Goal: Find contact information: Find contact information

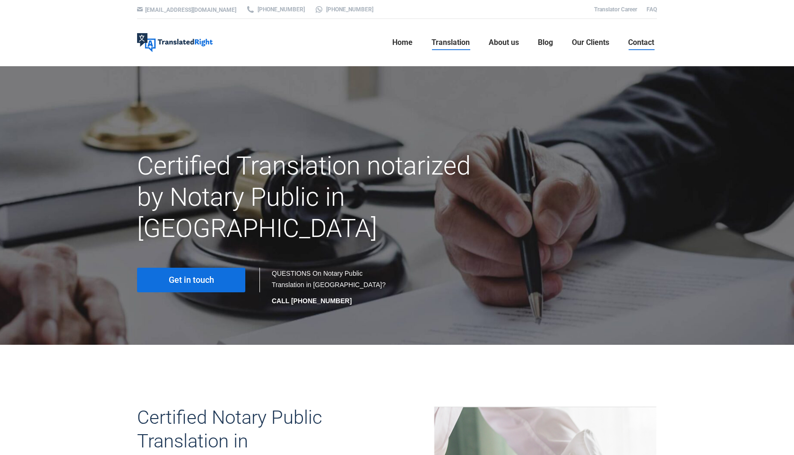
click at [643, 41] on span "Contact" at bounding box center [641, 42] width 26 height 9
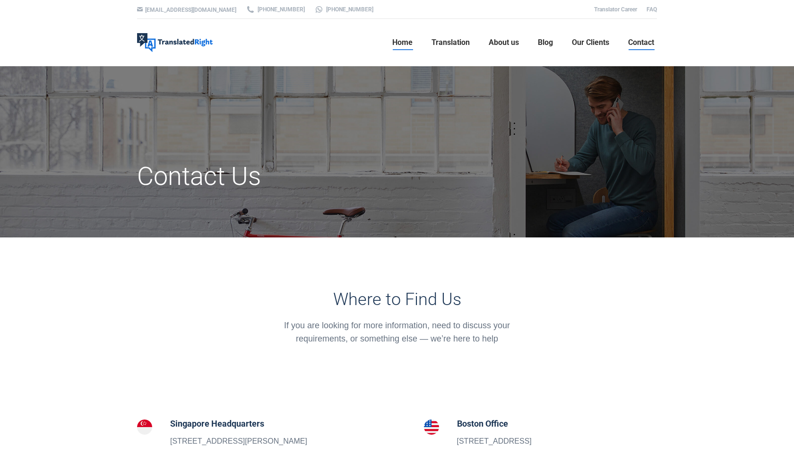
click at [409, 44] on span "Home" at bounding box center [402, 42] width 20 height 9
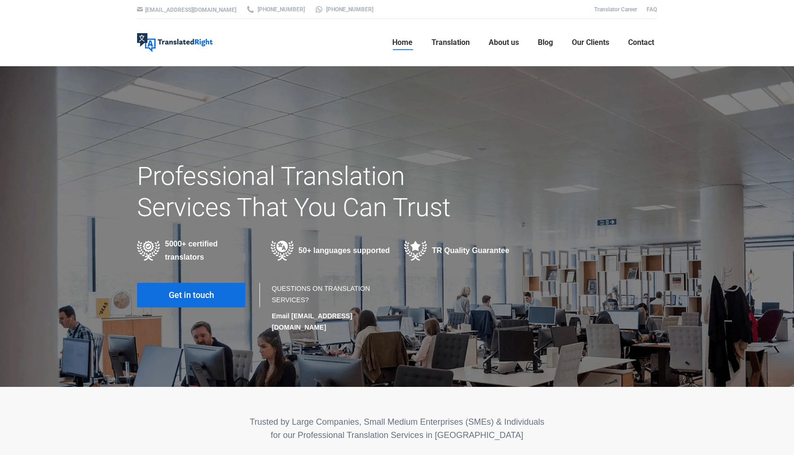
click at [185, 44] on img at bounding box center [175, 42] width 76 height 19
drag, startPoint x: 378, startPoint y: 314, endPoint x: 290, endPoint y: 316, distance: 87.4
click at [290, 316] on p "Email hello@translatedright.com" at bounding box center [330, 321] width 116 height 23
copy strong "[EMAIL_ADDRESS][DOMAIN_NAME]"
click at [262, 398] on div "Trusted by Large Companies, Small Medium Enterprises (SMEs) & Individuals for o…" at bounding box center [397, 451] width 534 height 106
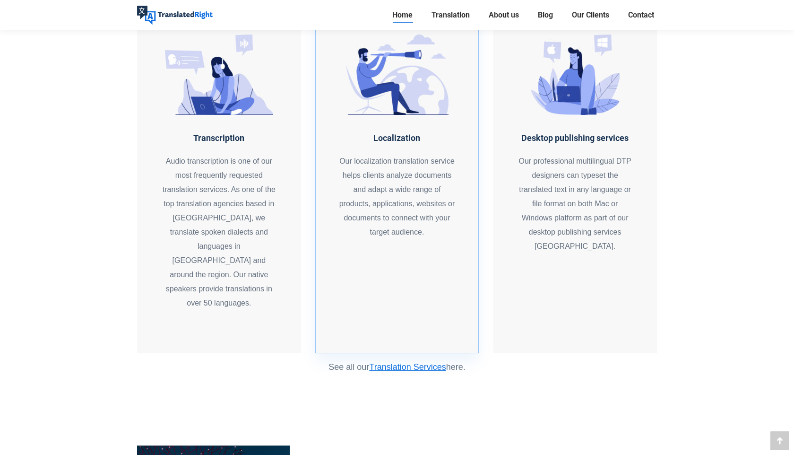
scroll to position [1155, 0]
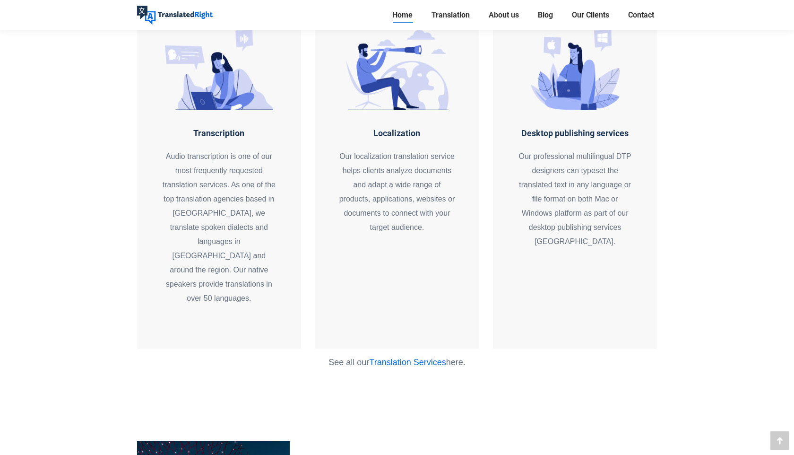
click at [432, 357] on link "Translation Services" at bounding box center [407, 361] width 77 height 9
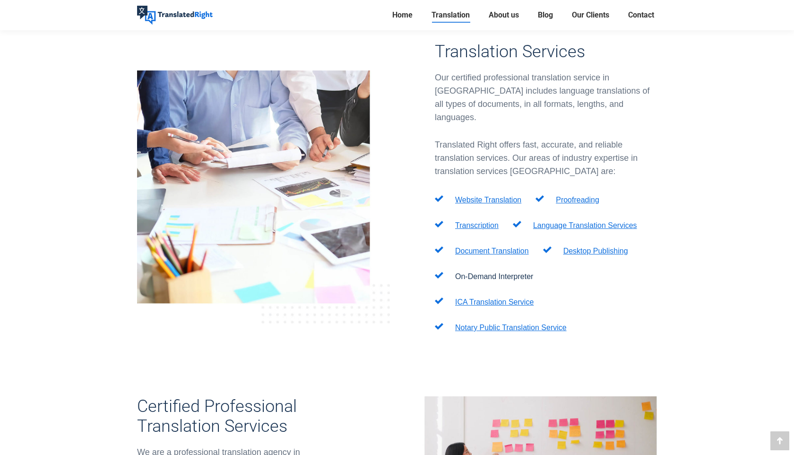
scroll to position [281, 0]
click at [494, 246] on link "Document Translation" at bounding box center [492, 250] width 74 height 8
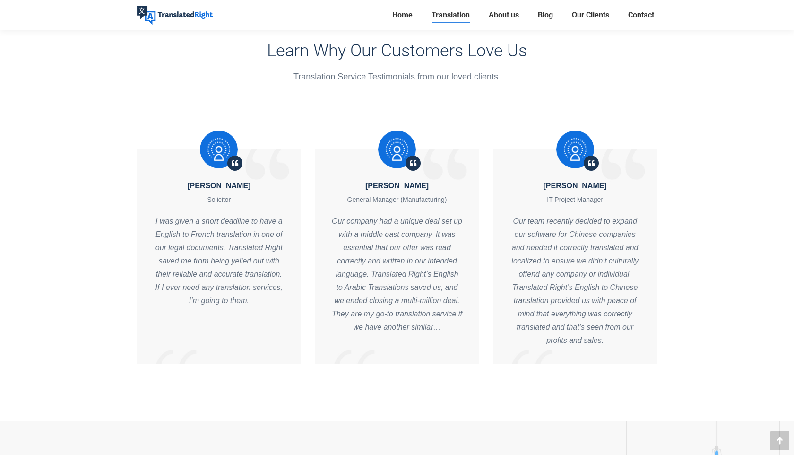
scroll to position [3729, 0]
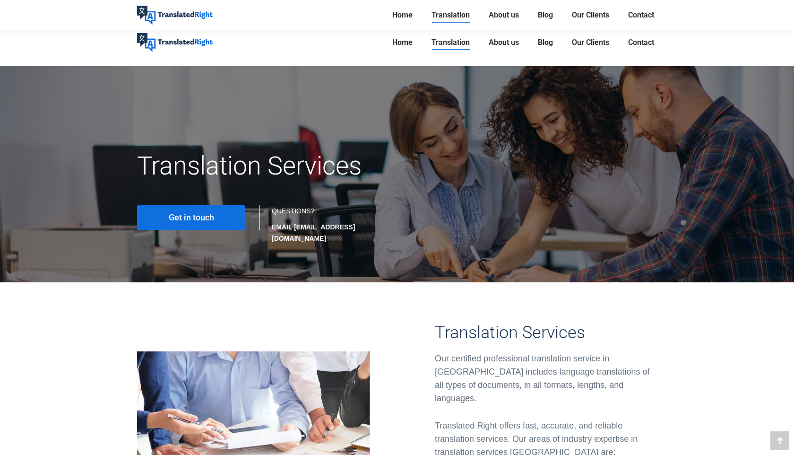
scroll to position [281, 0]
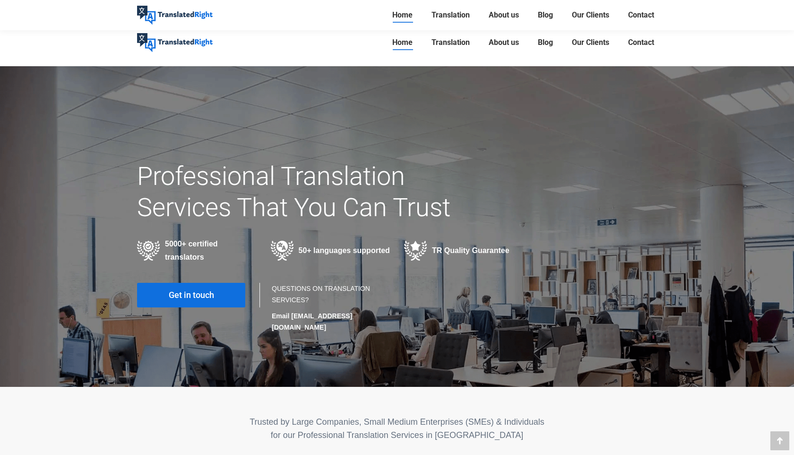
scroll to position [1155, 0]
